Goal: Task Accomplishment & Management: Use online tool/utility

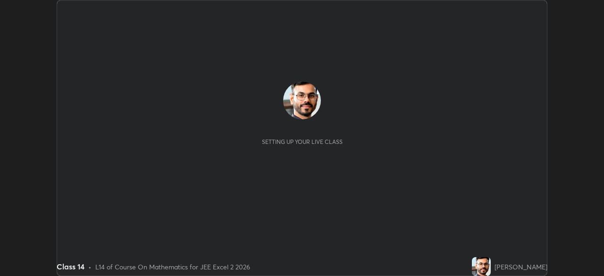
scroll to position [276, 604]
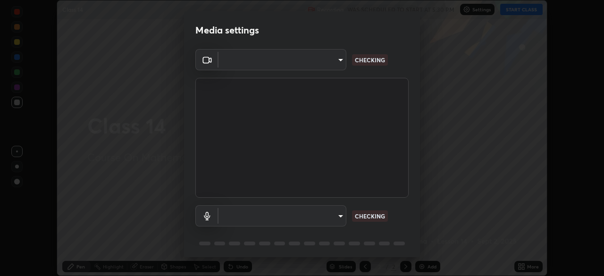
type input "134d1b19bf6860d587459906a7679876aeb3e381516b9be6bb745b9f97a347e3"
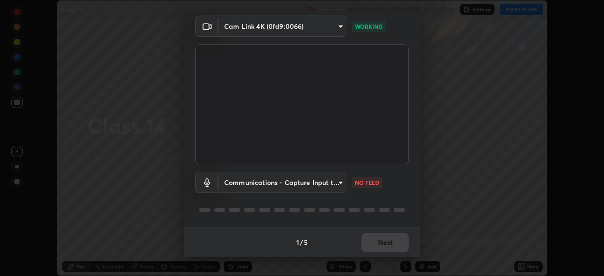
click at [336, 181] on body "Erase all Class 14 Recording WAS SCHEDULED TO START AT 5:30 PM Settings START C…" at bounding box center [302, 138] width 604 height 276
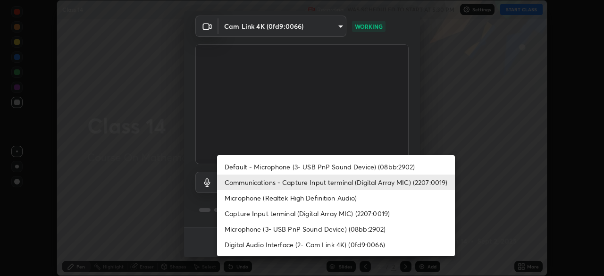
click at [380, 164] on li "Default - Microphone (3- USB PnP Sound Device) (08bb:2902)" at bounding box center [336, 167] width 238 height 16
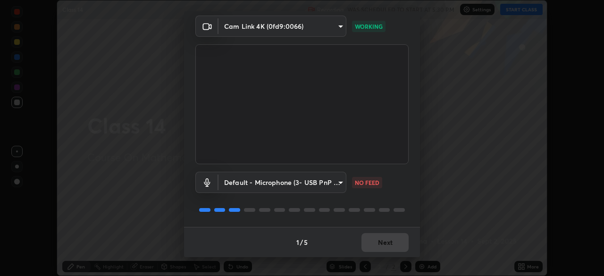
click at [335, 185] on body "Erase all Class 14 Recording WAS SCHEDULED TO START AT 5:30 PM Settings START C…" at bounding box center [302, 138] width 604 height 276
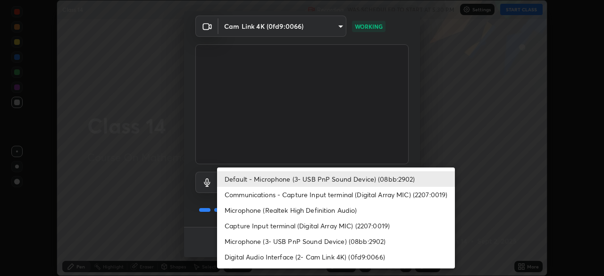
click at [349, 197] on li "Communications - Capture Input terminal (Digital Array MIC) (2207:0019)" at bounding box center [336, 195] width 238 height 16
type input "communications"
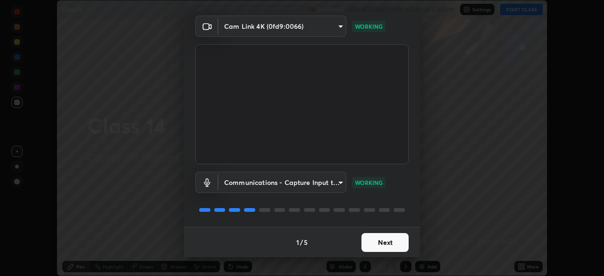
click at [391, 237] on button "Next" at bounding box center [385, 242] width 47 height 19
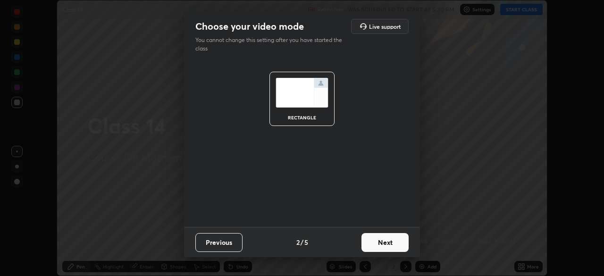
scroll to position [0, 0]
click at [390, 239] on button "Next" at bounding box center [385, 242] width 47 height 19
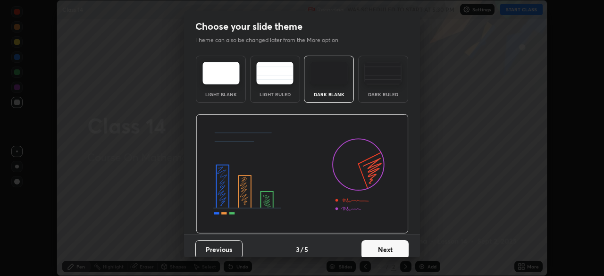
click at [390, 242] on button "Next" at bounding box center [385, 249] width 47 height 19
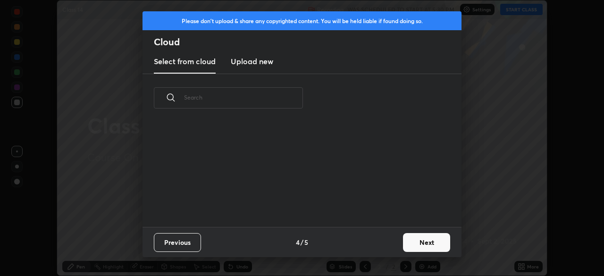
click at [414, 242] on button "Next" at bounding box center [426, 242] width 47 height 19
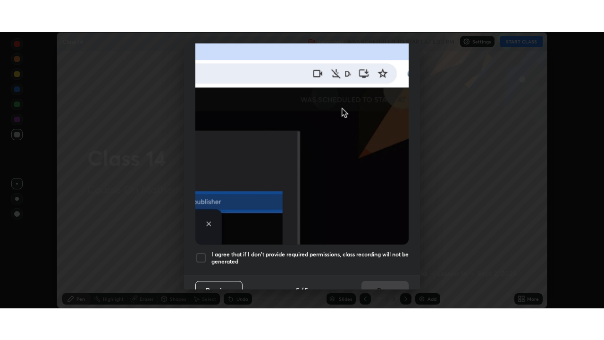
scroll to position [226, 0]
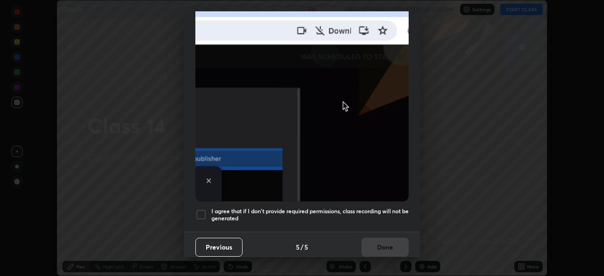
click at [371, 208] on h5 "I agree that if I don't provide required permissions, class recording will not …" at bounding box center [309, 215] width 197 height 15
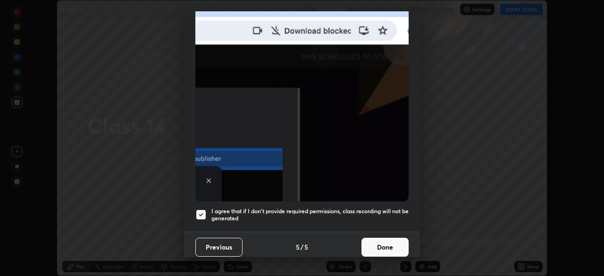
click at [384, 238] on button "Done" at bounding box center [385, 247] width 47 height 19
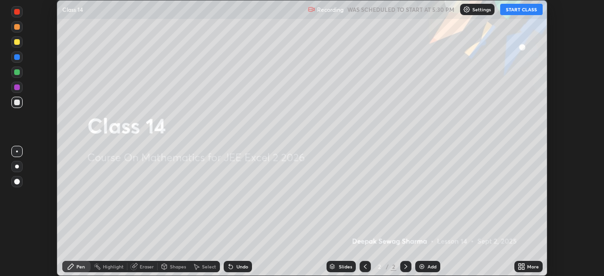
click at [524, 8] on button "START CLASS" at bounding box center [521, 9] width 42 height 11
click at [529, 269] on div "More" at bounding box center [533, 266] width 12 height 5
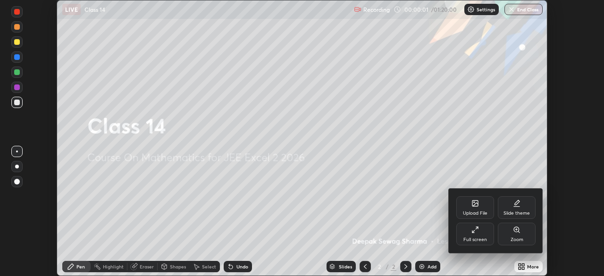
click at [477, 237] on div "Full screen" at bounding box center [476, 239] width 24 height 5
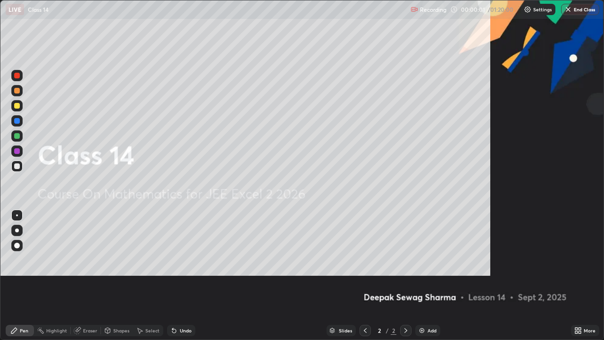
scroll to position [340, 604]
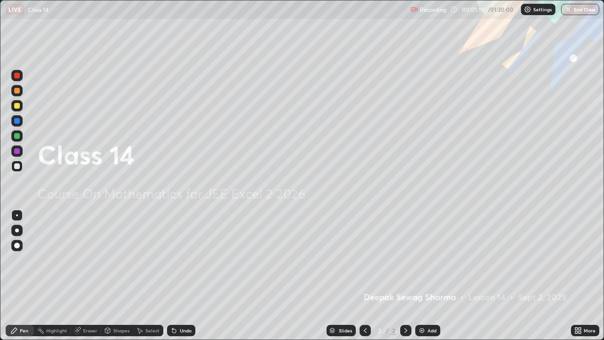
click at [423, 276] on img at bounding box center [422, 331] width 8 height 8
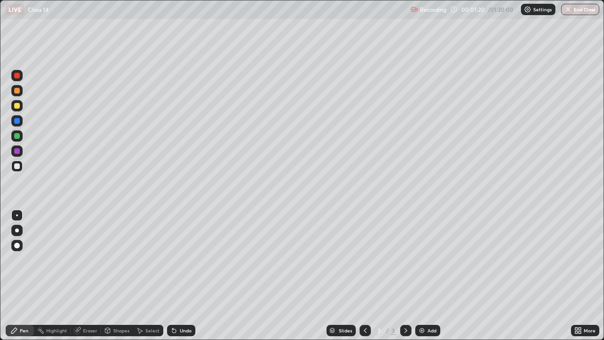
click at [15, 106] on div at bounding box center [17, 106] width 6 height 6
click at [15, 235] on div at bounding box center [16, 230] width 11 height 11
click at [17, 165] on div at bounding box center [17, 166] width 6 height 6
click at [184, 276] on div "Undo" at bounding box center [186, 330] width 12 height 5
click at [178, 276] on div "Undo" at bounding box center [181, 330] width 28 height 11
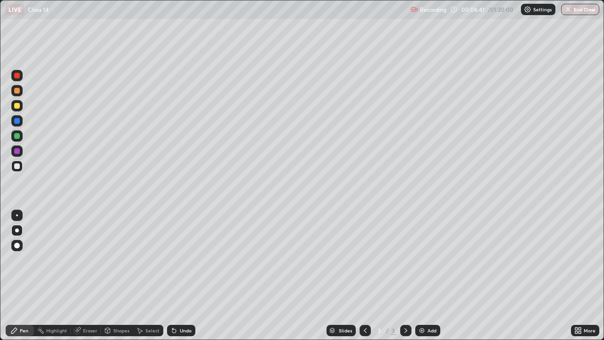
click at [180, 276] on div "Undo" at bounding box center [186, 330] width 12 height 5
click at [182, 276] on div "Undo" at bounding box center [186, 330] width 12 height 5
click at [180, 276] on div "Undo" at bounding box center [186, 330] width 12 height 5
click at [559, 276] on div "Slides 3 / 3 Add" at bounding box center [383, 330] width 376 height 19
click at [181, 276] on div "Undo" at bounding box center [186, 330] width 12 height 5
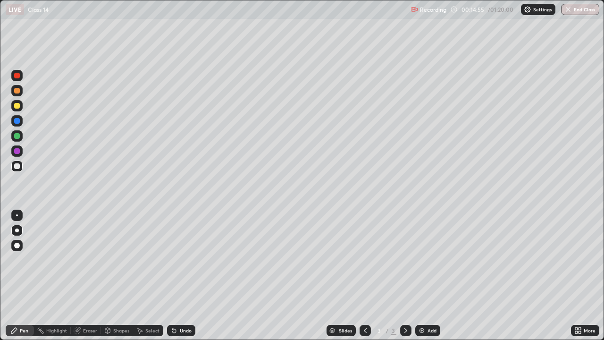
click at [425, 276] on div "Add" at bounding box center [427, 330] width 25 height 11
click at [16, 107] on div at bounding box center [17, 106] width 6 height 6
click at [17, 166] on div at bounding box center [17, 166] width 6 height 6
click at [17, 75] on div at bounding box center [17, 76] width 6 height 6
click at [17, 136] on div at bounding box center [17, 136] width 6 height 6
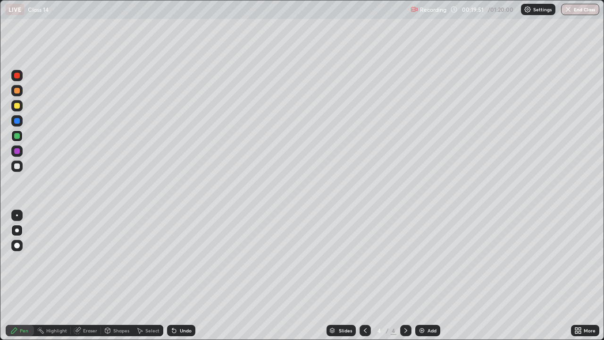
click at [16, 119] on div at bounding box center [17, 121] width 6 height 6
click at [406, 276] on icon at bounding box center [406, 331] width 8 height 8
click at [425, 276] on div "Add" at bounding box center [427, 330] width 25 height 11
click at [17, 105] on div at bounding box center [17, 106] width 6 height 6
click at [364, 276] on icon at bounding box center [366, 331] width 8 height 8
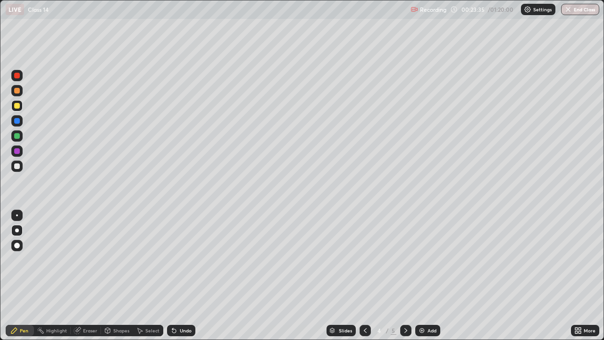
click at [406, 276] on icon at bounding box center [406, 331] width 8 height 8
click at [19, 166] on div at bounding box center [17, 166] width 6 height 6
click at [18, 167] on div at bounding box center [17, 166] width 6 height 6
click at [16, 138] on div at bounding box center [17, 136] width 6 height 6
click at [18, 103] on div at bounding box center [17, 106] width 6 height 6
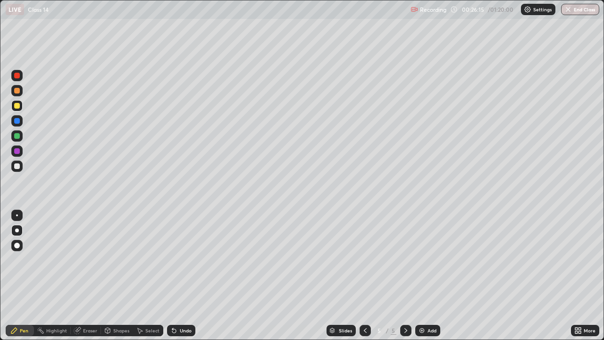
click at [18, 136] on div at bounding box center [17, 136] width 6 height 6
click at [423, 276] on img at bounding box center [422, 331] width 8 height 8
click at [16, 105] on div at bounding box center [17, 106] width 6 height 6
click at [19, 152] on div at bounding box center [17, 151] width 6 height 6
click at [177, 276] on div "Undo" at bounding box center [181, 330] width 28 height 11
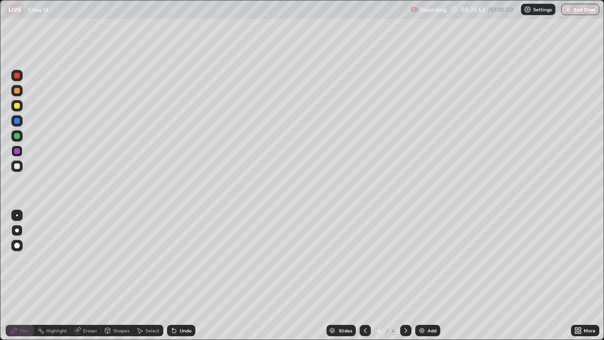
click at [364, 276] on icon at bounding box center [366, 331] width 8 height 8
click at [404, 276] on icon at bounding box center [406, 331] width 8 height 8
click at [15, 134] on div at bounding box center [17, 136] width 6 height 6
click at [404, 276] on icon at bounding box center [406, 331] width 8 height 8
click at [420, 276] on img at bounding box center [422, 331] width 8 height 8
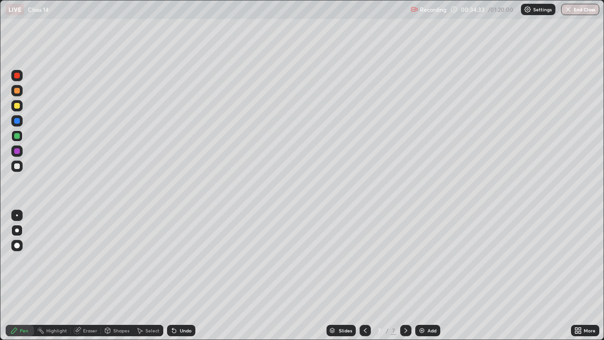
click at [364, 276] on icon at bounding box center [365, 330] width 3 height 5
click at [404, 276] on icon at bounding box center [406, 331] width 8 height 8
click at [405, 276] on icon at bounding box center [406, 330] width 3 height 5
click at [420, 276] on img at bounding box center [422, 331] width 8 height 8
click at [18, 104] on div at bounding box center [17, 106] width 6 height 6
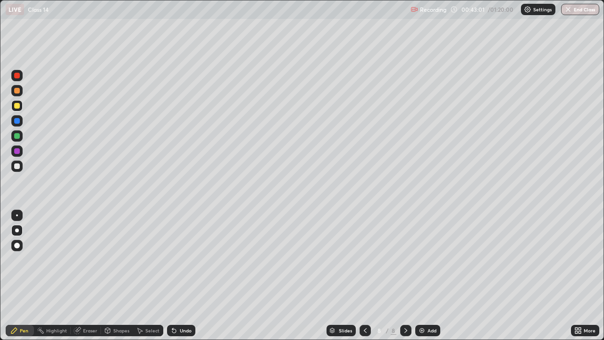
click at [364, 276] on icon at bounding box center [366, 331] width 8 height 8
click at [364, 276] on icon at bounding box center [365, 330] width 3 height 5
click at [177, 276] on div "Undo" at bounding box center [181, 330] width 28 height 11
click at [15, 136] on div at bounding box center [17, 136] width 6 height 6
click at [180, 276] on div "Undo" at bounding box center [186, 330] width 12 height 5
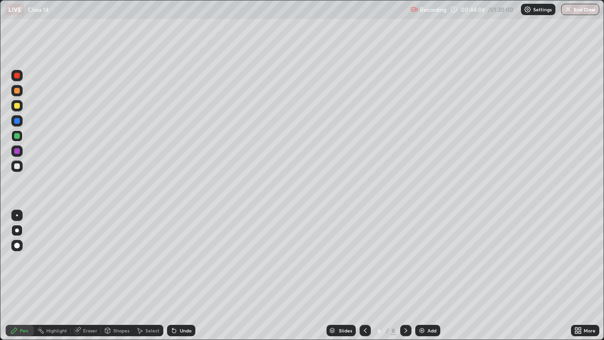
click at [13, 135] on div at bounding box center [16, 135] width 11 height 11
click at [422, 276] on img at bounding box center [422, 331] width 8 height 8
click at [17, 166] on div at bounding box center [17, 166] width 6 height 6
click at [17, 138] on div at bounding box center [17, 136] width 6 height 6
click at [364, 276] on icon at bounding box center [366, 331] width 8 height 8
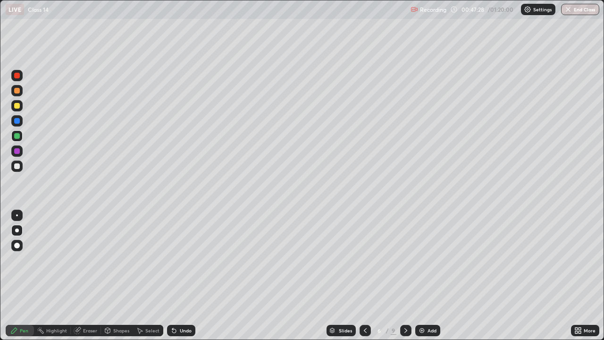
click at [16, 105] on div at bounding box center [17, 106] width 6 height 6
click at [404, 276] on icon at bounding box center [406, 331] width 8 height 8
click at [19, 137] on div at bounding box center [17, 136] width 6 height 6
click at [364, 276] on icon at bounding box center [366, 331] width 8 height 8
click at [405, 276] on icon at bounding box center [406, 331] width 8 height 8
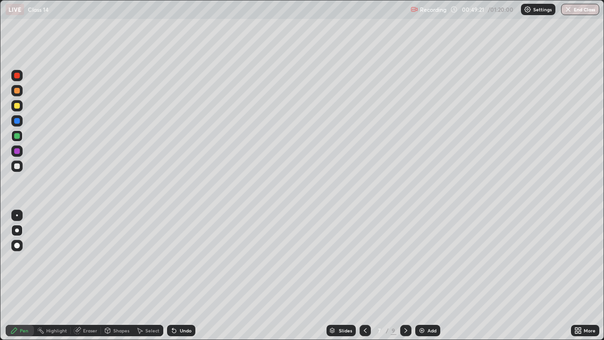
click at [364, 276] on icon at bounding box center [366, 331] width 8 height 8
click at [405, 276] on icon at bounding box center [406, 331] width 8 height 8
click at [363, 276] on icon at bounding box center [366, 331] width 8 height 8
click at [405, 276] on icon at bounding box center [406, 331] width 8 height 8
click at [364, 276] on icon at bounding box center [366, 331] width 8 height 8
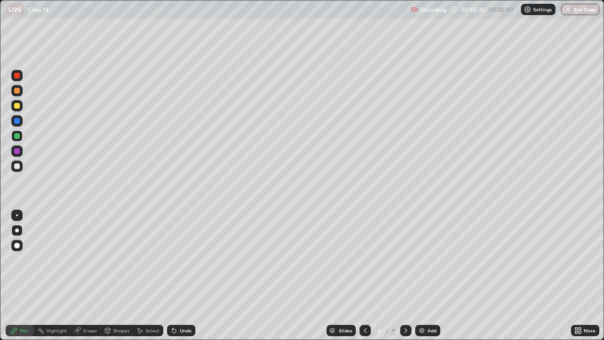
click at [17, 152] on div at bounding box center [17, 151] width 6 height 6
click at [422, 276] on img at bounding box center [422, 331] width 8 height 8
click at [18, 107] on div at bounding box center [17, 106] width 6 height 6
click at [363, 276] on icon at bounding box center [365, 331] width 8 height 8
click at [405, 276] on icon at bounding box center [406, 331] width 8 height 8
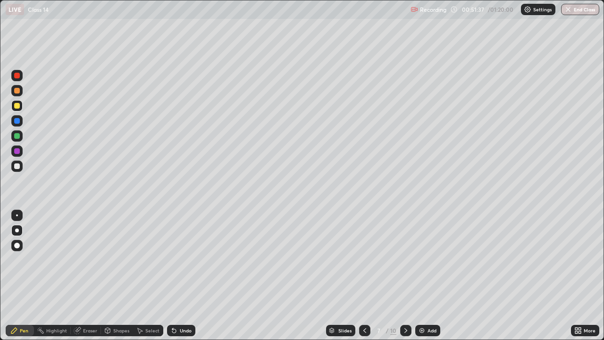
click at [365, 276] on icon at bounding box center [365, 331] width 8 height 8
click at [405, 276] on icon at bounding box center [406, 331] width 8 height 8
click at [369, 276] on div at bounding box center [364, 330] width 11 height 11
click at [403, 276] on icon at bounding box center [406, 331] width 8 height 8
click at [183, 276] on div "Undo" at bounding box center [181, 330] width 28 height 11
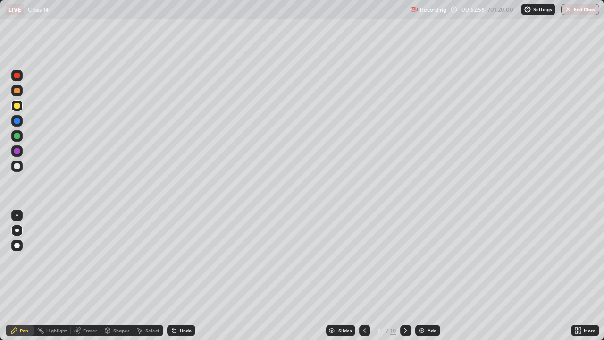
click at [17, 134] on div at bounding box center [17, 136] width 6 height 6
click at [366, 276] on icon at bounding box center [365, 331] width 8 height 8
click at [404, 276] on icon at bounding box center [406, 331] width 8 height 8
click at [17, 107] on div at bounding box center [17, 106] width 6 height 6
click at [364, 276] on icon at bounding box center [365, 331] width 8 height 8
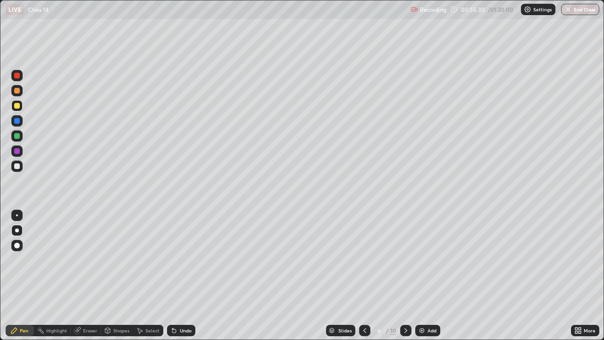
click at [403, 276] on icon at bounding box center [406, 331] width 8 height 8
click at [404, 276] on icon at bounding box center [406, 331] width 8 height 8
click at [405, 276] on icon at bounding box center [406, 331] width 8 height 8
click at [364, 276] on icon at bounding box center [365, 331] width 8 height 8
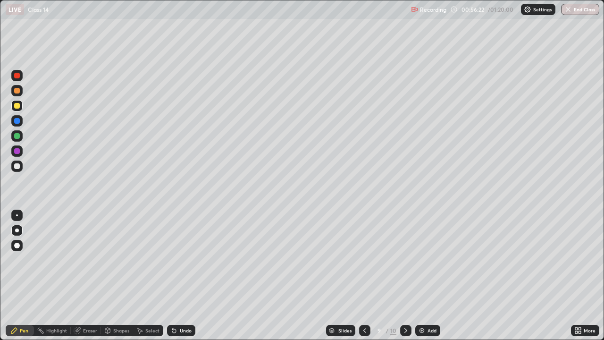
click at [365, 276] on icon at bounding box center [365, 331] width 8 height 8
click at [364, 276] on icon at bounding box center [365, 331] width 8 height 8
click at [405, 276] on icon at bounding box center [406, 331] width 8 height 8
click at [402, 276] on icon at bounding box center [406, 331] width 8 height 8
click at [142, 276] on icon at bounding box center [140, 331] width 8 height 8
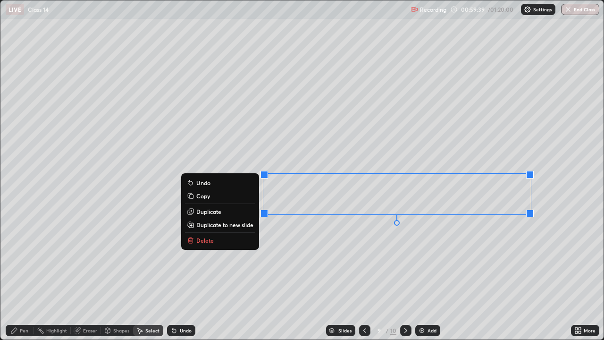
click at [25, 276] on div "Pen" at bounding box center [24, 330] width 8 height 5
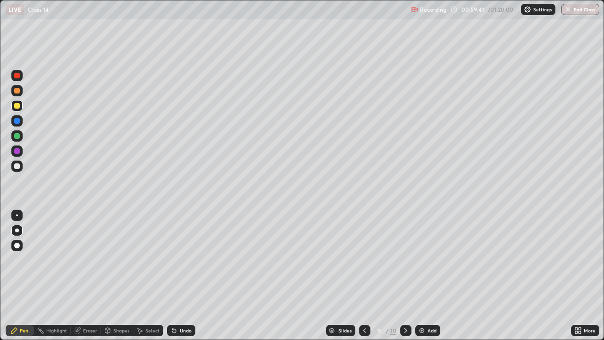
click at [18, 106] on div at bounding box center [17, 106] width 6 height 6
click at [15, 152] on div at bounding box center [17, 151] width 6 height 6
click at [14, 137] on div at bounding box center [17, 136] width 6 height 6
click at [17, 156] on div at bounding box center [16, 150] width 11 height 11
click at [17, 104] on div at bounding box center [17, 106] width 6 height 6
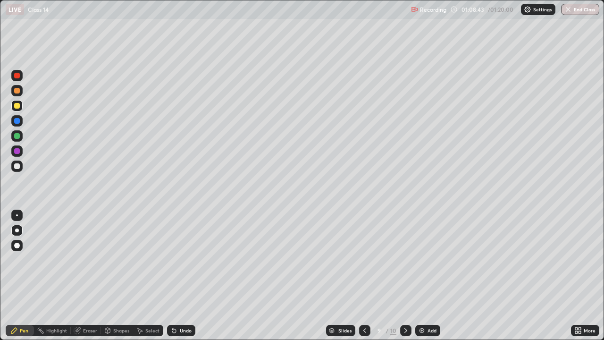
click at [405, 276] on icon at bounding box center [406, 331] width 8 height 8
click at [16, 135] on div at bounding box center [17, 136] width 6 height 6
click at [145, 276] on div "Select" at bounding box center [148, 330] width 30 height 11
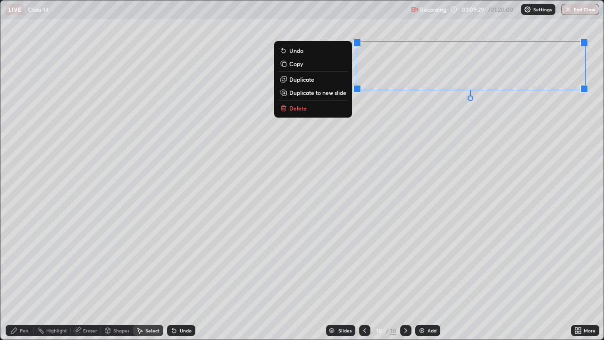
click at [333, 95] on p "Duplicate to new slide" at bounding box center [317, 93] width 57 height 8
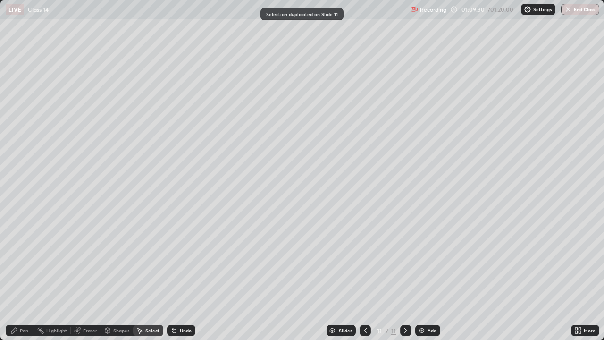
click at [366, 276] on div at bounding box center [365, 330] width 11 height 19
click at [78, 276] on icon at bounding box center [78, 329] width 5 height 5
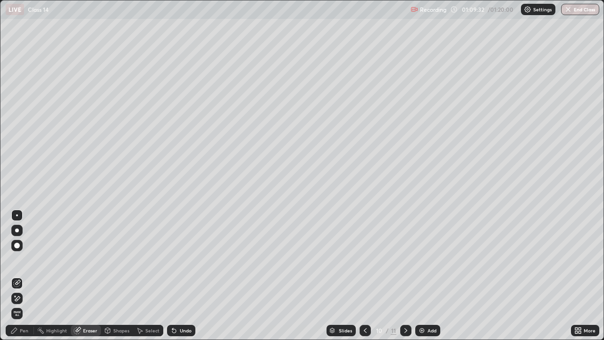
click at [17, 276] on icon at bounding box center [17, 299] width 8 height 8
click at [17, 276] on div "Pen" at bounding box center [20, 330] width 28 height 11
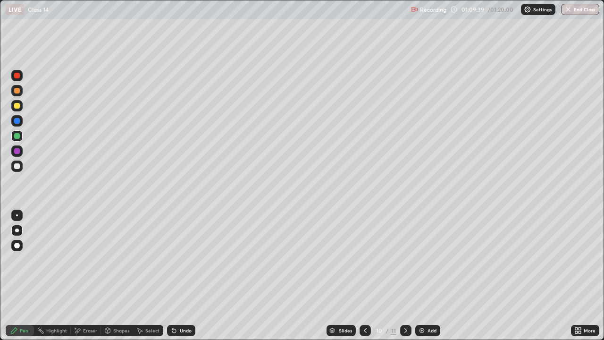
click at [17, 136] on div at bounding box center [17, 136] width 6 height 6
click at [15, 213] on div at bounding box center [16, 215] width 11 height 11
click at [20, 105] on div at bounding box center [16, 105] width 11 height 11
click at [17, 166] on div at bounding box center [17, 166] width 6 height 6
click at [18, 153] on div at bounding box center [17, 151] width 6 height 6
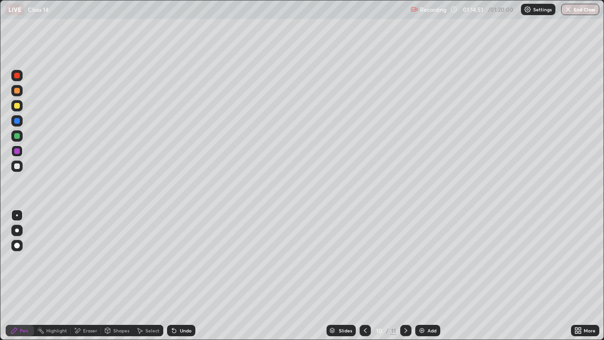
click at [17, 120] on div at bounding box center [17, 121] width 6 height 6
click at [15, 166] on div at bounding box center [17, 166] width 6 height 6
click at [405, 276] on icon at bounding box center [406, 331] width 8 height 8
click at [568, 10] on img "button" at bounding box center [569, 10] width 8 height 8
click at [572, 10] on img "button" at bounding box center [569, 10] width 8 height 8
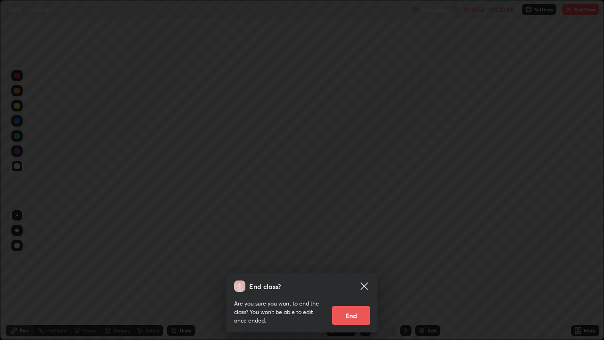
click at [341, 276] on button "End" at bounding box center [351, 315] width 38 height 19
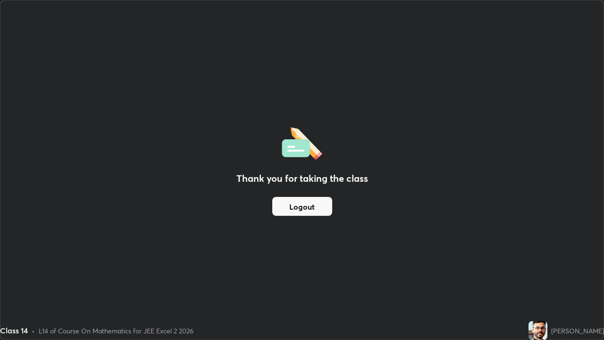
click at [297, 208] on button "Logout" at bounding box center [302, 206] width 60 height 19
